Goal: Transaction & Acquisition: Download file/media

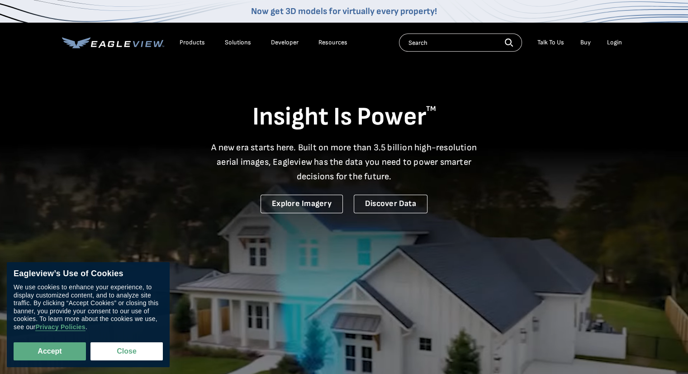
click at [613, 43] on div "Login" at bounding box center [614, 42] width 15 height 8
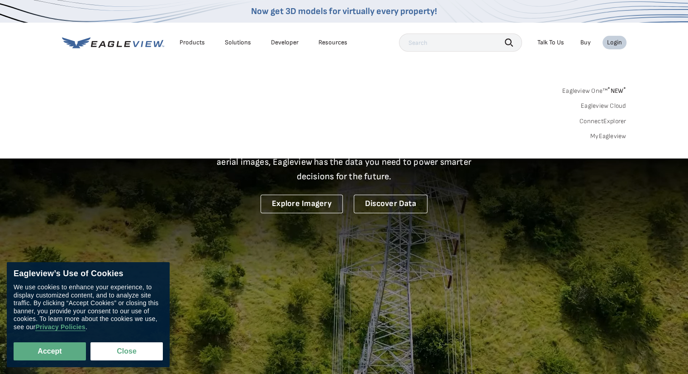
click at [613, 43] on div "Login" at bounding box center [614, 42] width 15 height 8
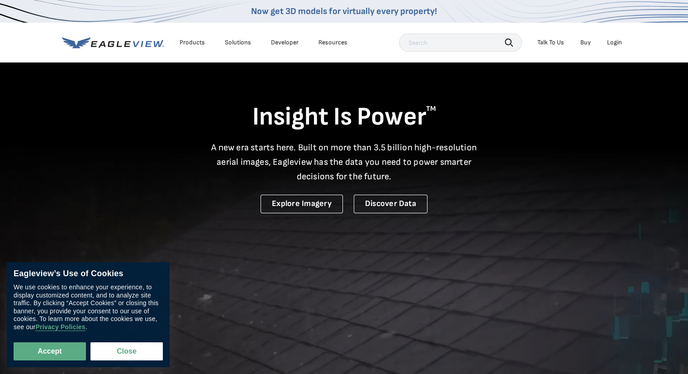
click at [613, 43] on div "Login" at bounding box center [614, 42] width 15 height 8
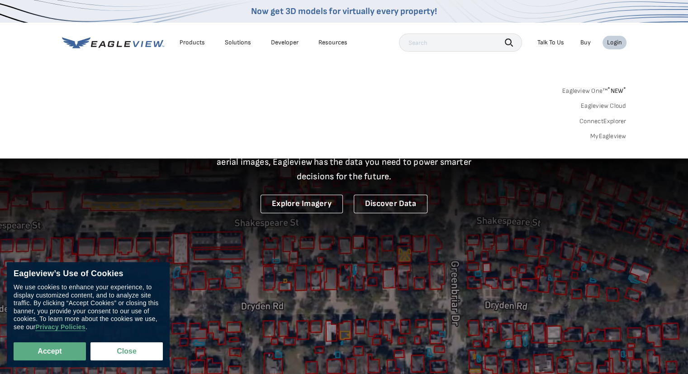
click at [593, 106] on link "Eagleview Cloud" at bounding box center [604, 106] width 46 height 8
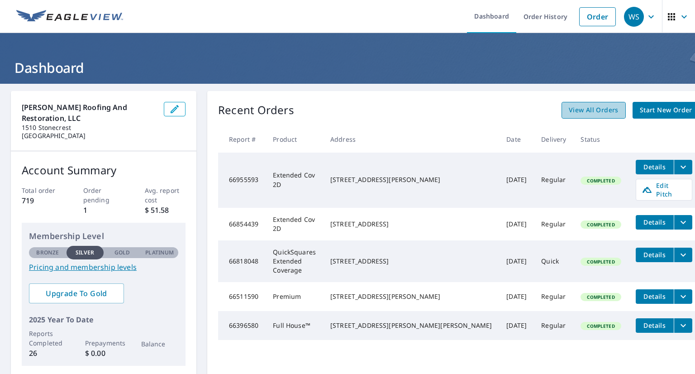
click at [569, 112] on span "View All Orders" at bounding box center [594, 109] width 50 height 11
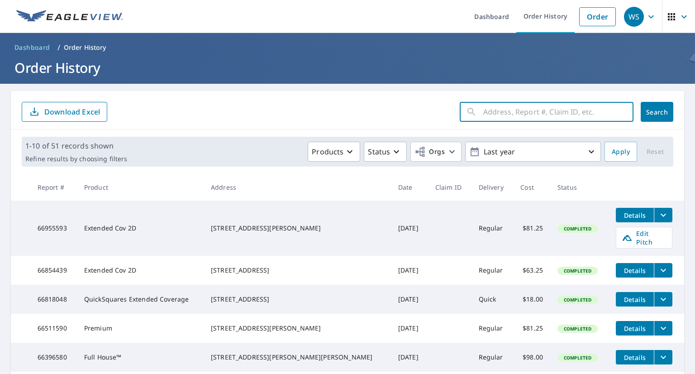
click at [504, 108] on input "text" at bounding box center [558, 111] width 150 height 25
type input "319 standing"
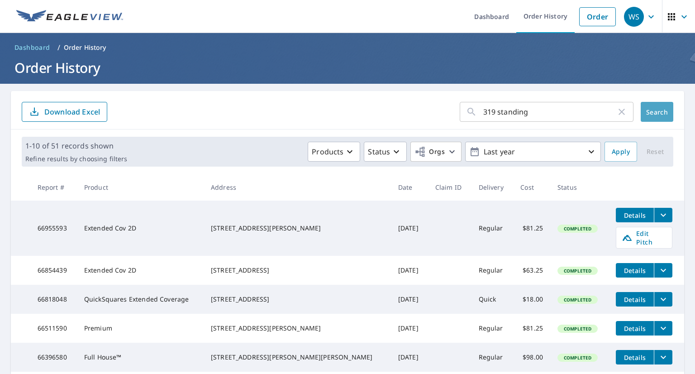
click at [648, 108] on span "Search" at bounding box center [657, 112] width 18 height 9
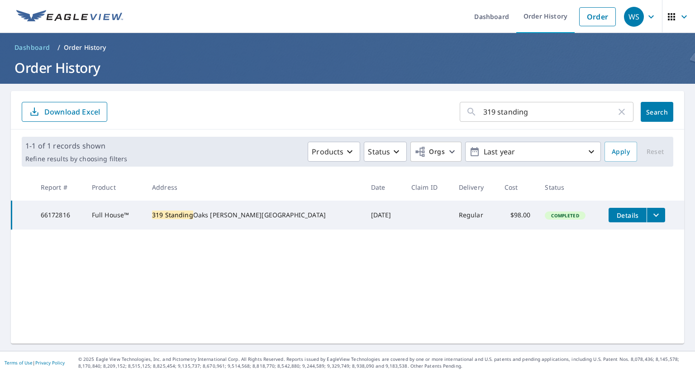
click at [650, 213] on icon "filesDropdownBtn-66172816" at bounding box center [655, 214] width 11 height 11
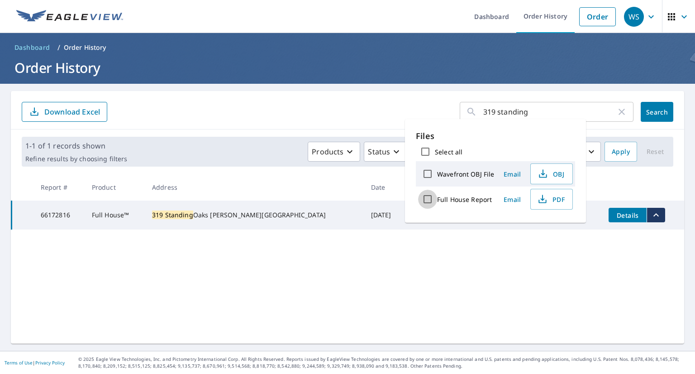
click at [427, 197] on input "Full House Report" at bounding box center [427, 199] width 19 height 19
checkbox input "true"
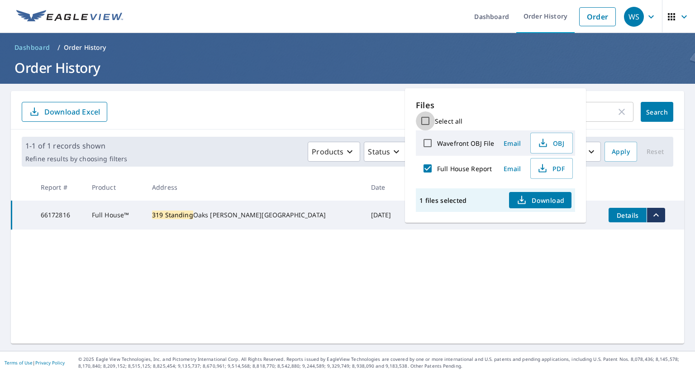
click at [428, 129] on input "Select all" at bounding box center [425, 120] width 19 height 19
checkbox input "true"
click at [430, 142] on input "Wavefront OBJ File" at bounding box center [427, 142] width 19 height 19
checkbox input "false"
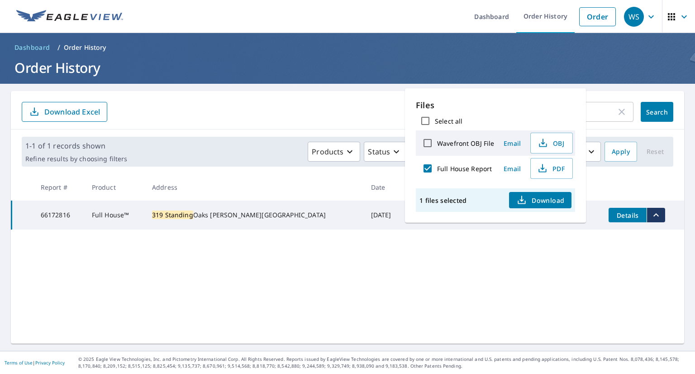
click at [530, 201] on span "Download" at bounding box center [540, 199] width 48 height 11
